Goal: Transaction & Acquisition: Purchase product/service

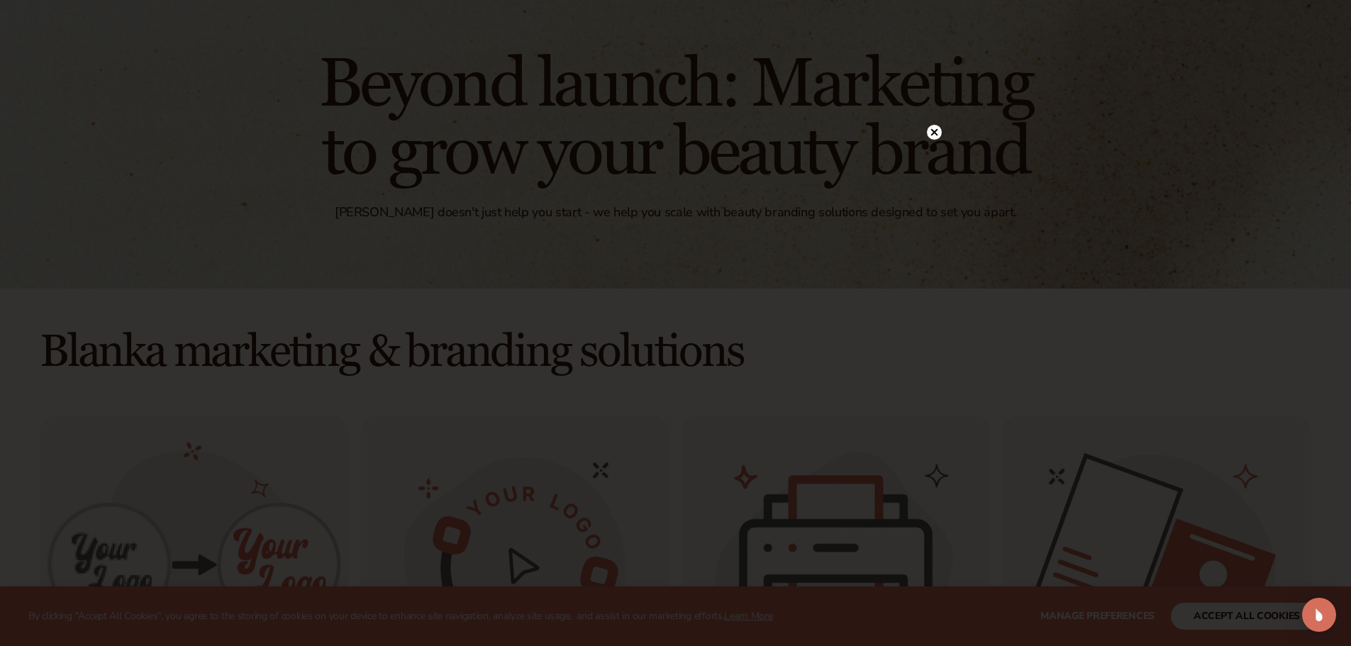
scroll to position [104, 0]
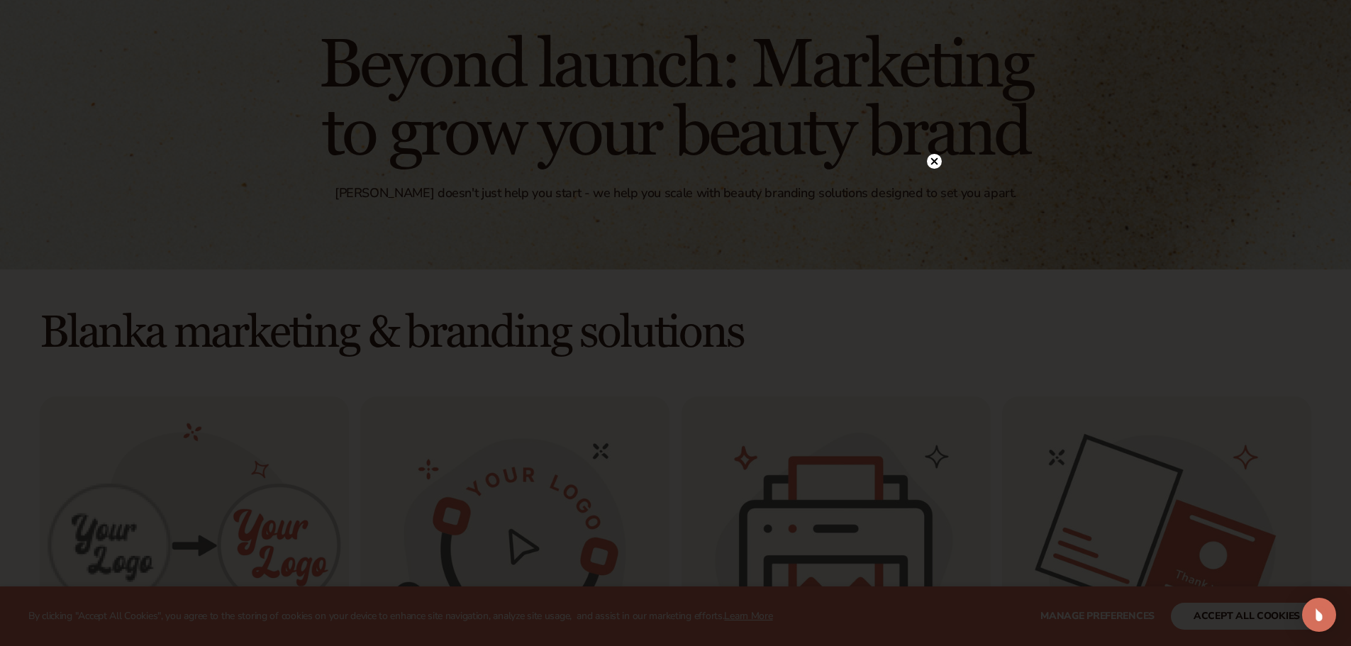
click at [933, 157] on circle at bounding box center [934, 161] width 15 height 15
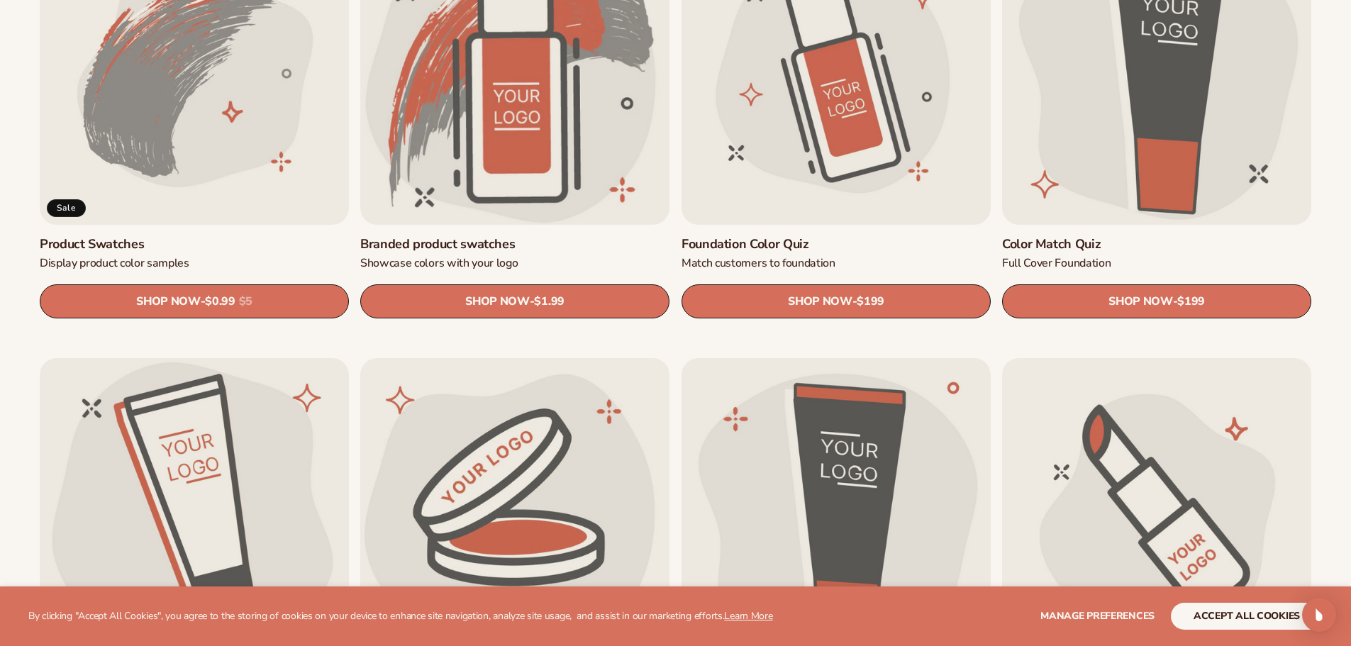
scroll to position [1594, 0]
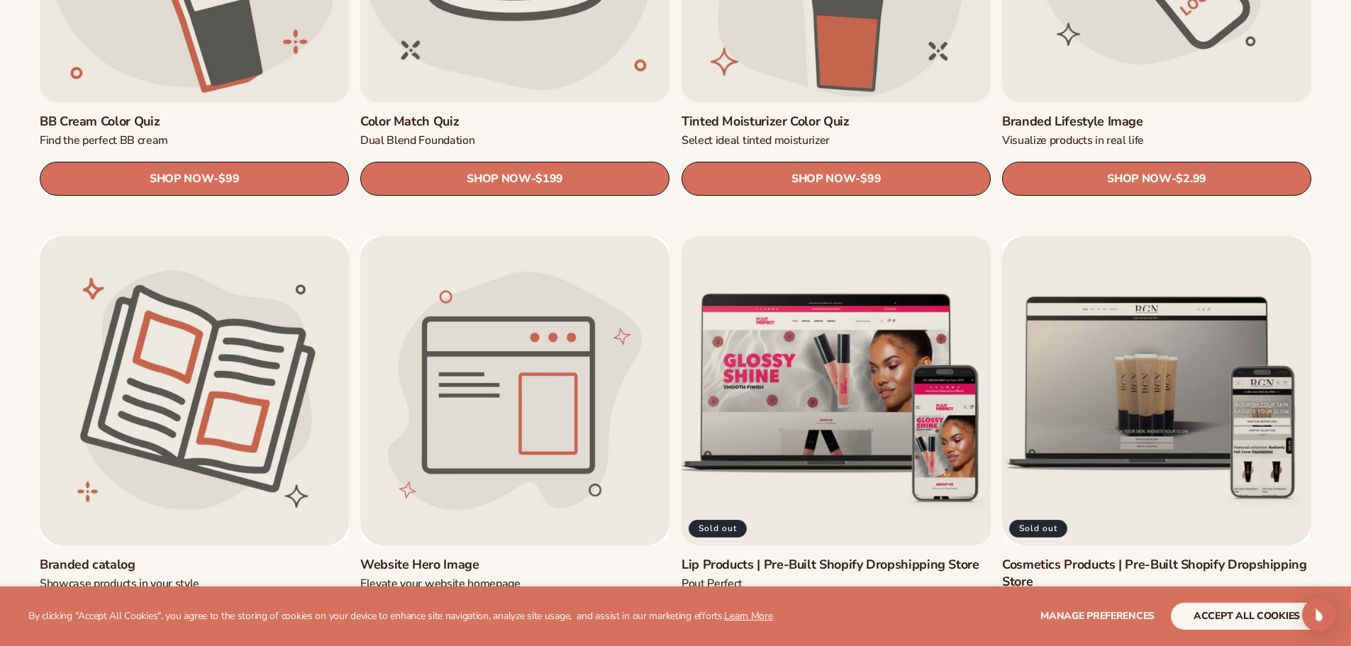
click at [824, 557] on link "Lip Products | Pre-Built Shopify Dropshipping Store" at bounding box center [836, 565] width 309 height 16
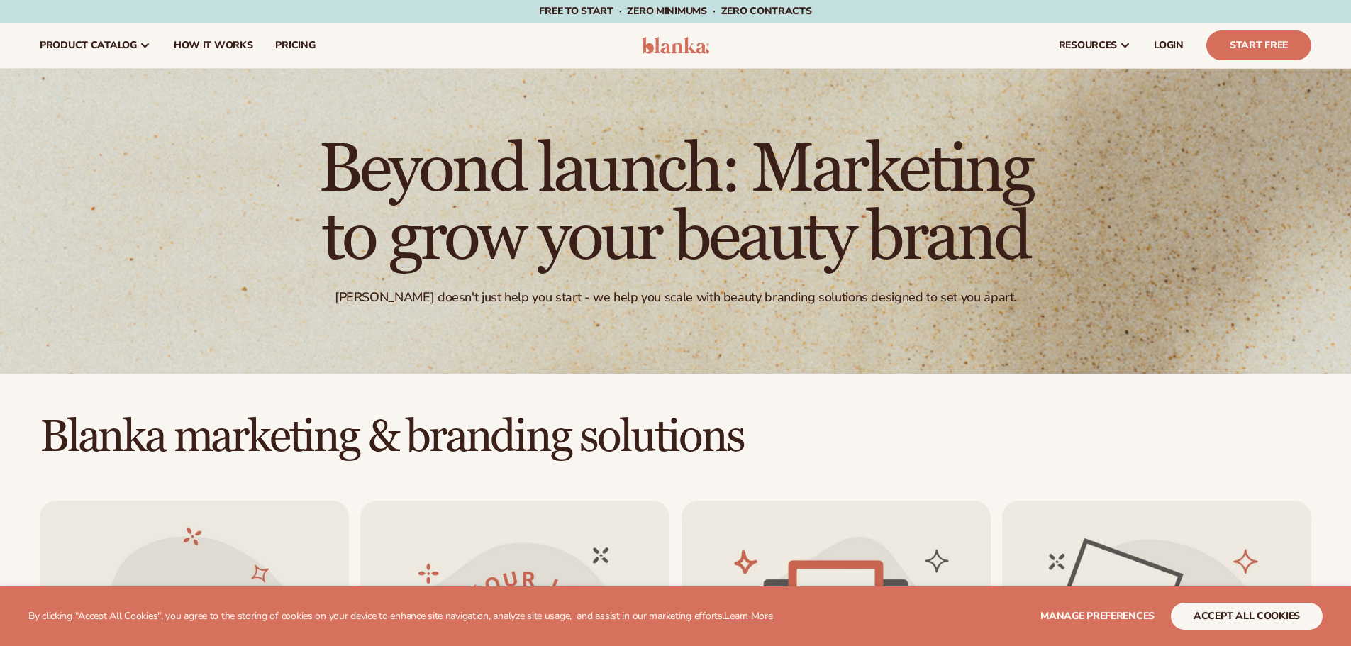
scroll to position [1594, 0]
